Goal: Information Seeking & Learning: Learn about a topic

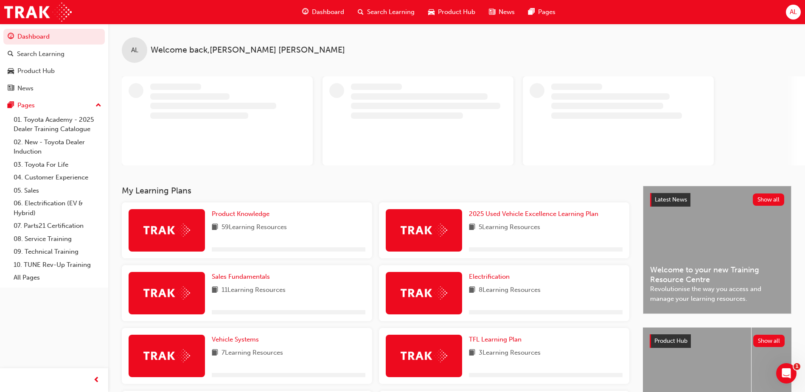
click at [378, 11] on span "Search Learning" at bounding box center [391, 12] width 48 height 10
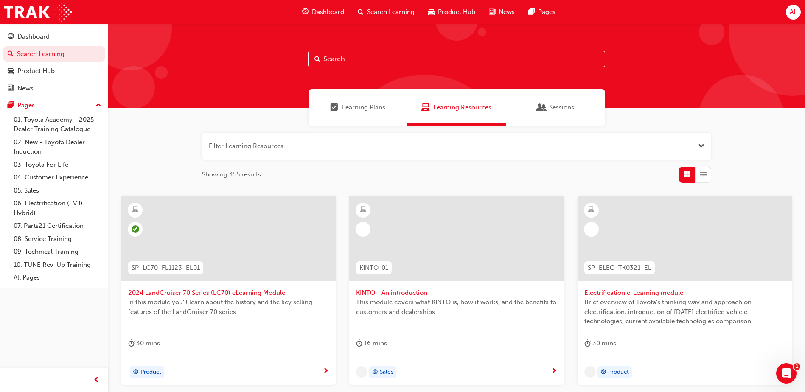
click at [335, 61] on input "text" at bounding box center [456, 59] width 297 height 16
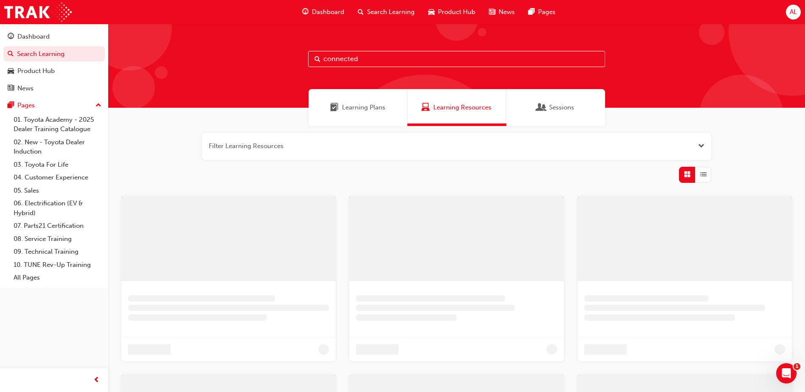
type input "connected"
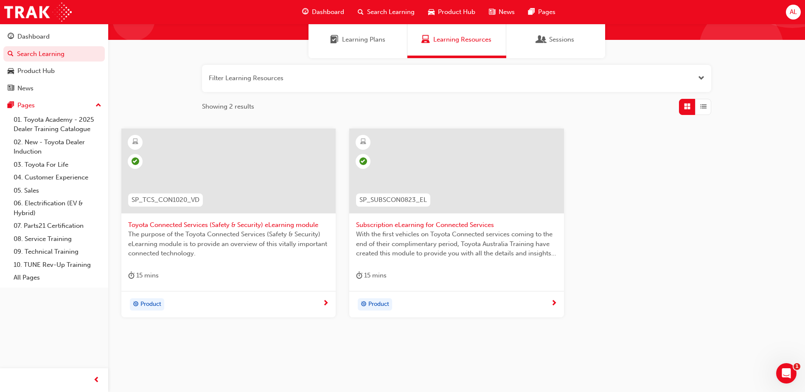
scroll to position [76, 0]
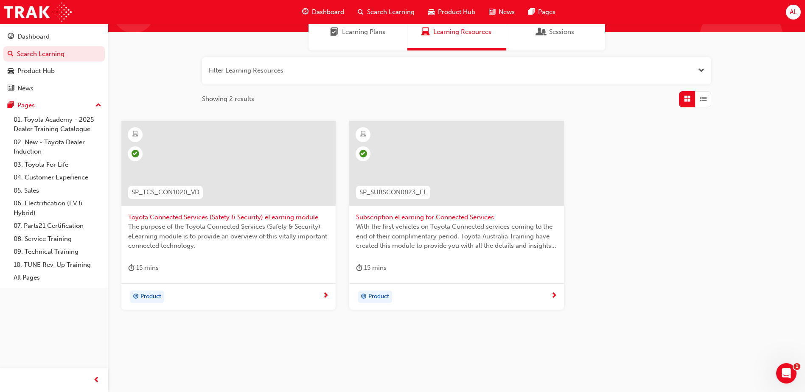
click at [403, 216] on span "Subscription eLearning for Connected Services" at bounding box center [456, 218] width 201 height 10
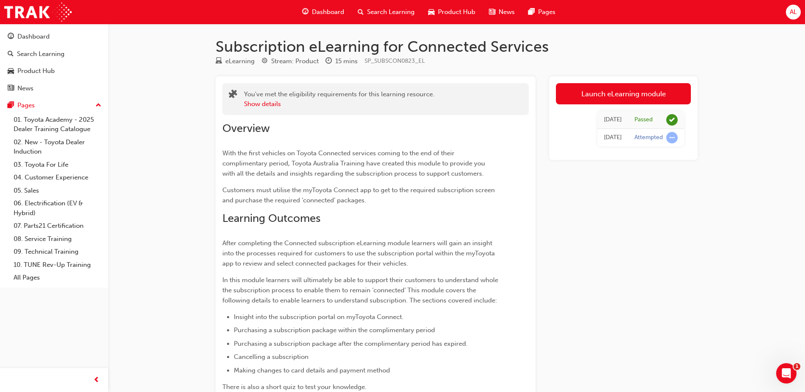
click at [612, 118] on div "[DATE]" at bounding box center [613, 120] width 18 height 10
click at [611, 96] on link "Launch eLearning module" at bounding box center [623, 93] width 135 height 21
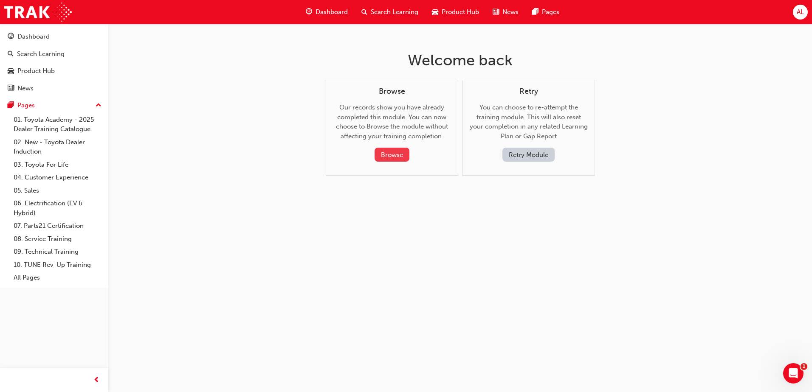
click at [397, 156] on button "Browse" at bounding box center [391, 155] width 35 height 14
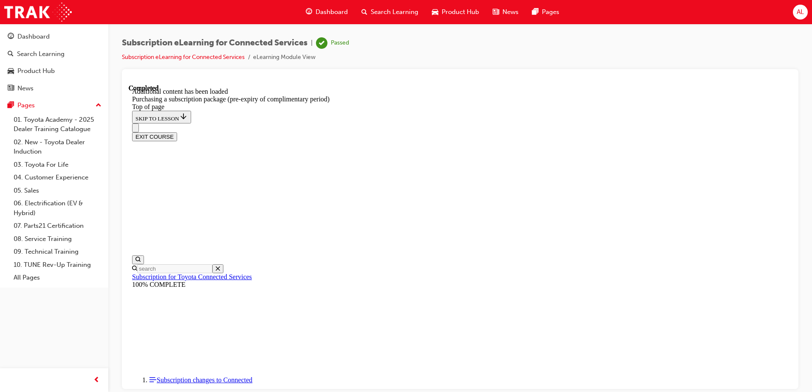
scroll to position [149, 0]
click at [382, 11] on span "Search Learning" at bounding box center [395, 12] width 48 height 10
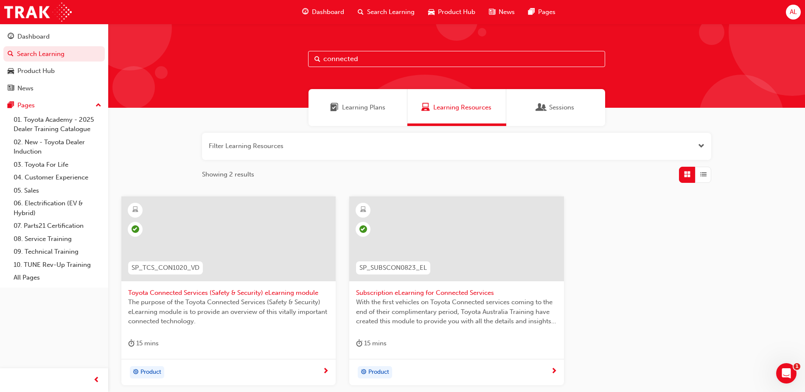
click at [175, 267] on span "SP_TCS_CON1020_VD" at bounding box center [166, 268] width 68 height 10
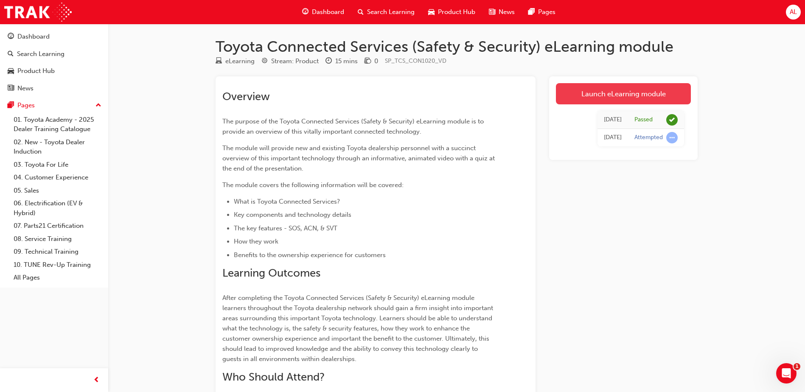
click at [627, 92] on link "Launch eLearning module" at bounding box center [623, 93] width 135 height 21
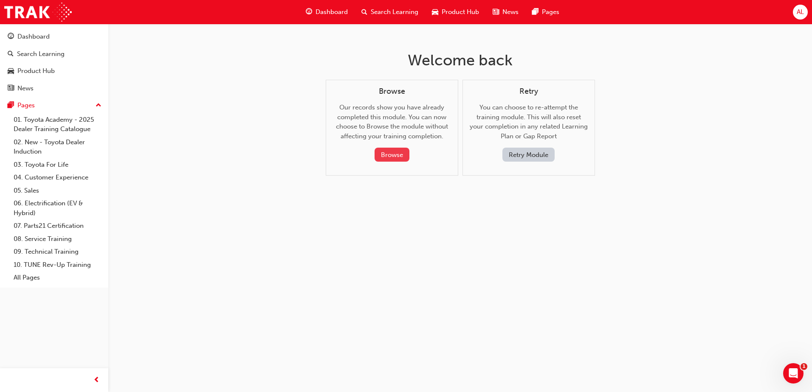
click at [391, 156] on button "Browse" at bounding box center [391, 155] width 35 height 14
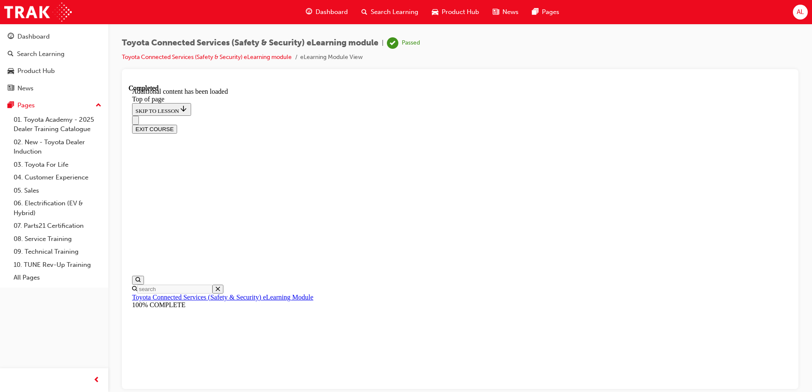
scroll to position [26, 0]
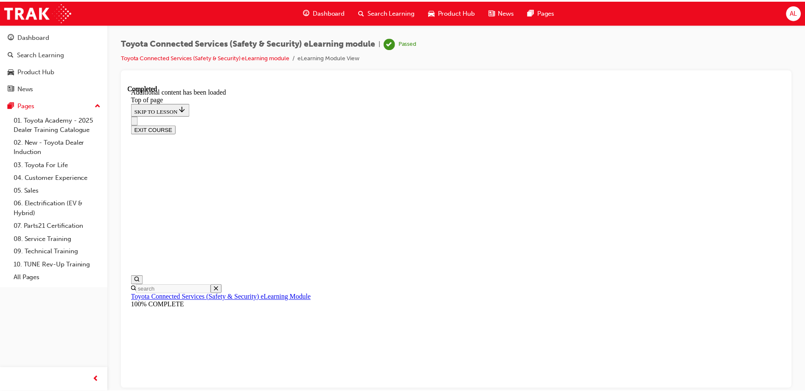
scroll to position [86, 0]
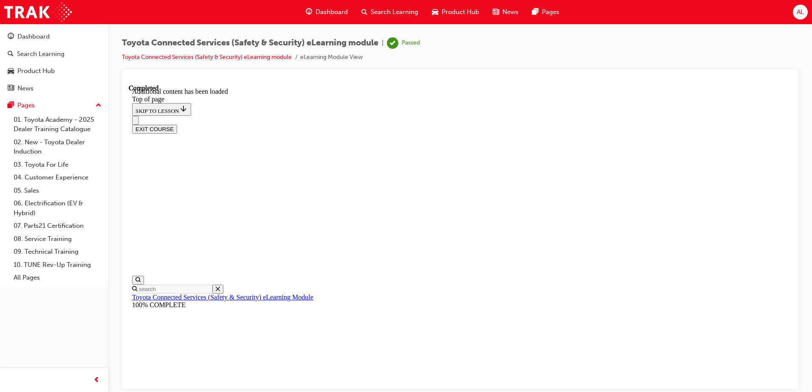
click at [386, 11] on span "Search Learning" at bounding box center [395, 12] width 48 height 10
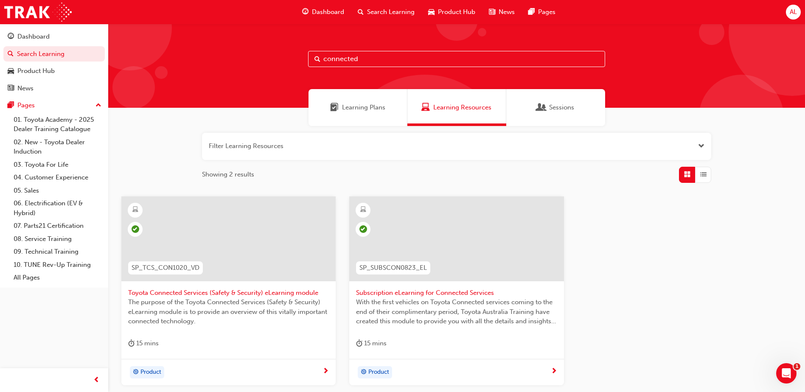
drag, startPoint x: 363, startPoint y: 59, endPoint x: 323, endPoint y: 56, distance: 39.6
click at [323, 56] on input "connected" at bounding box center [456, 59] width 297 height 16
